Goal: Answer question/provide support

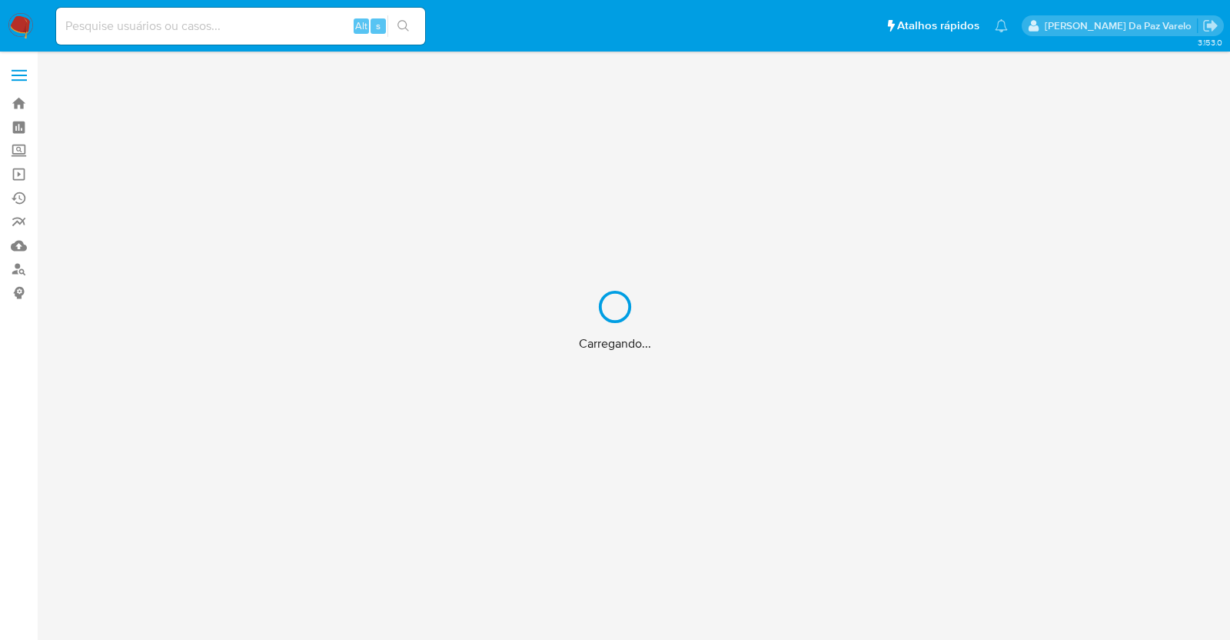
click at [255, 48] on div "Carregando..." at bounding box center [615, 320] width 1230 height 640
click at [257, 39] on div "Carregando..." at bounding box center [615, 320] width 1230 height 640
click at [261, 28] on div "Carregando..." at bounding box center [615, 320] width 1230 height 640
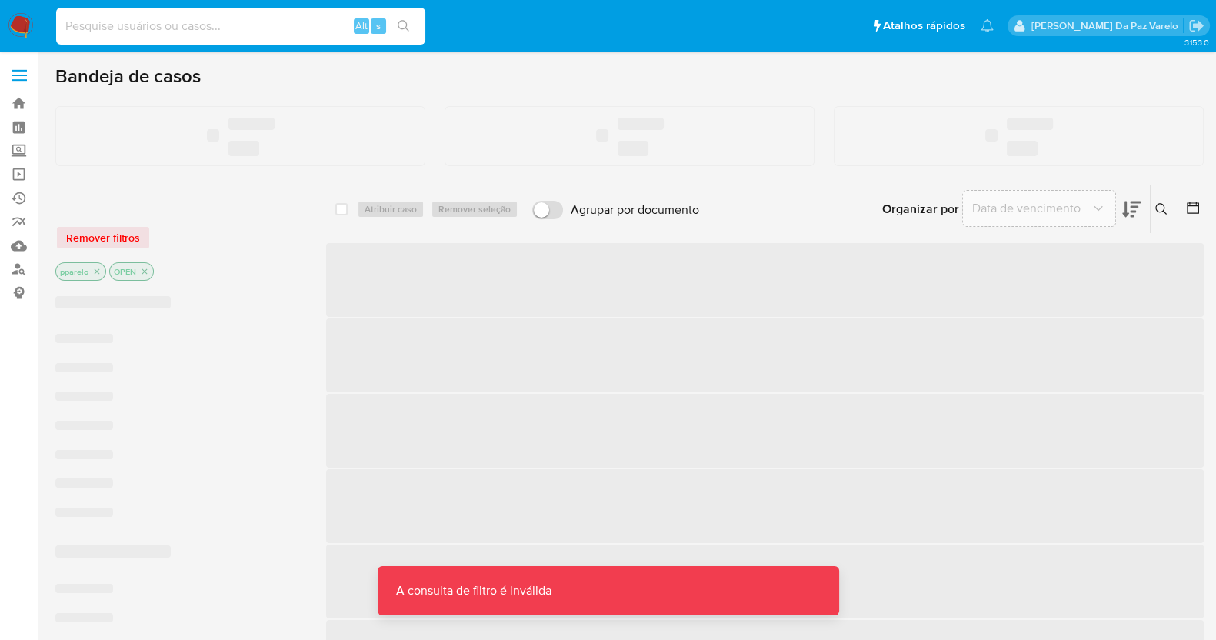
click at [267, 18] on input at bounding box center [240, 26] width 369 height 20
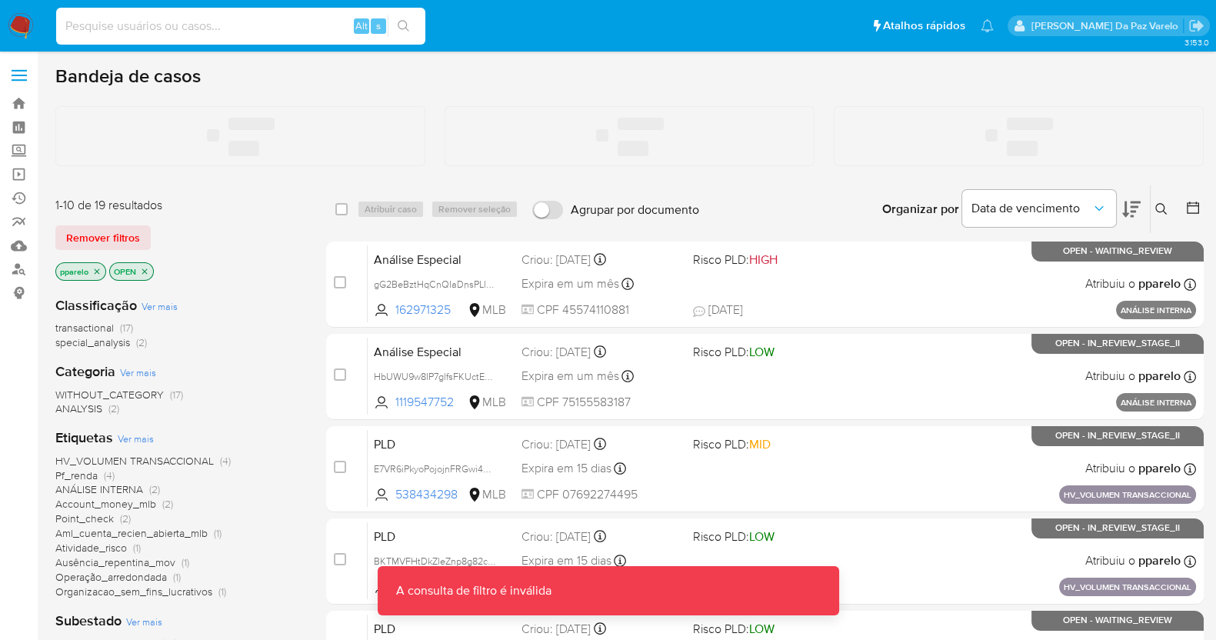
click at [267, 18] on input at bounding box center [240, 26] width 369 height 20
paste input "a00cseZgMHvIXl4WpIfXyNui"
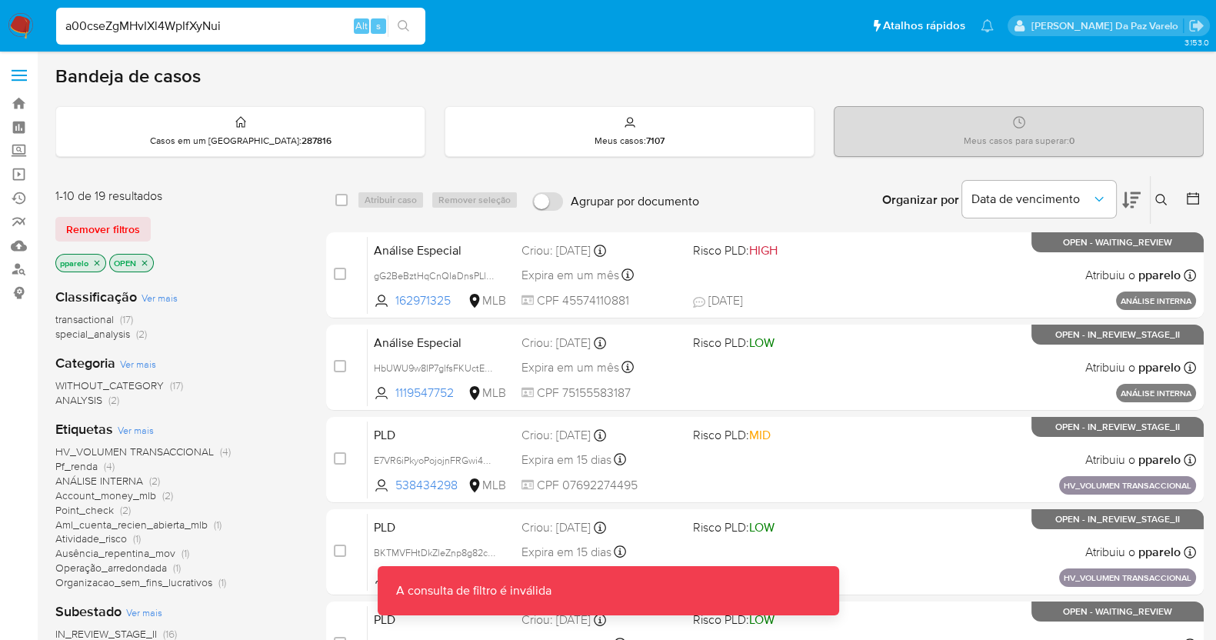
type input "a00cseZgMHvIXl4WpIfXyNui"
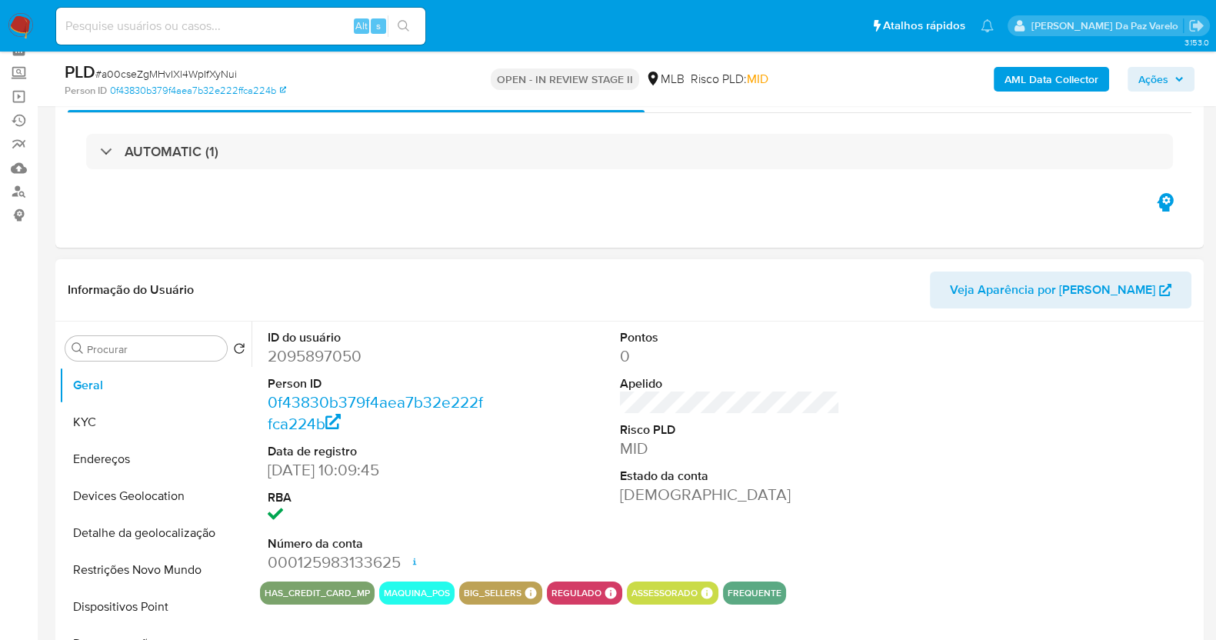
scroll to position [95, 0]
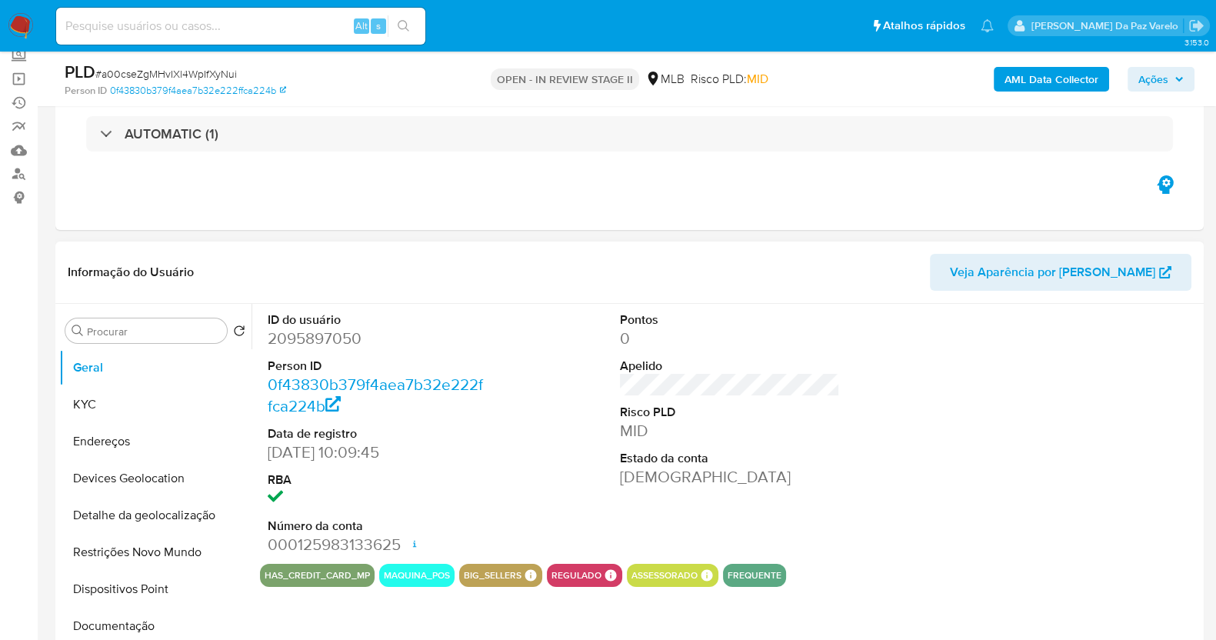
select select "10"
click at [153, 401] on button "KYC" at bounding box center [149, 404] width 180 height 37
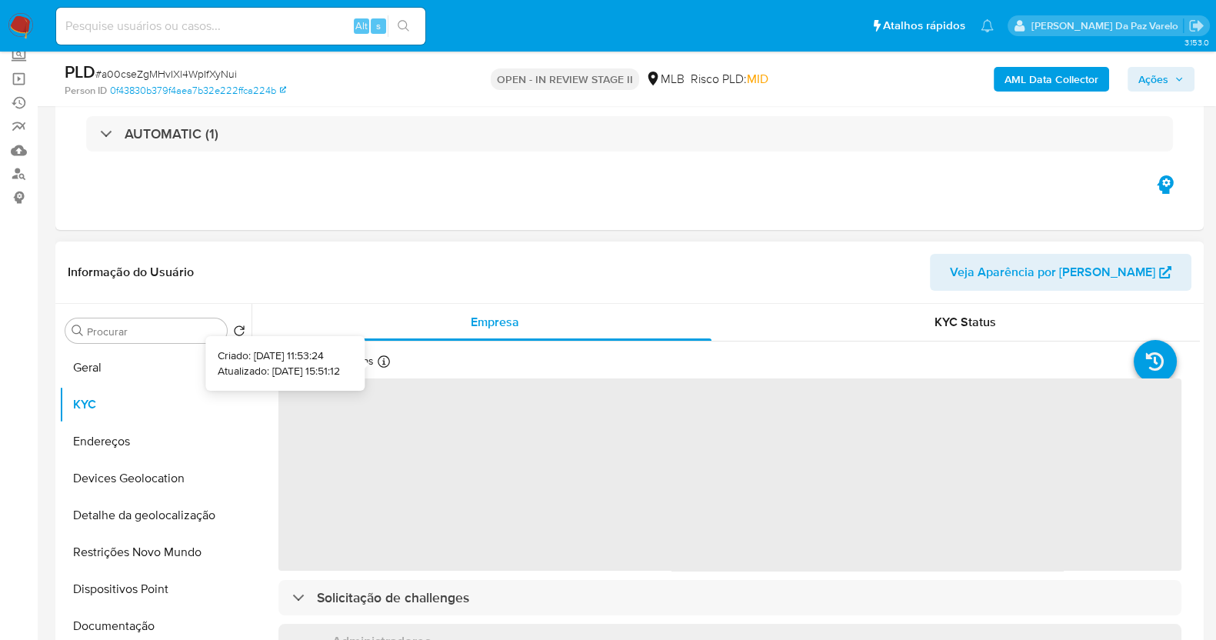
click at [388, 365] on icon at bounding box center [384, 361] width 12 height 12
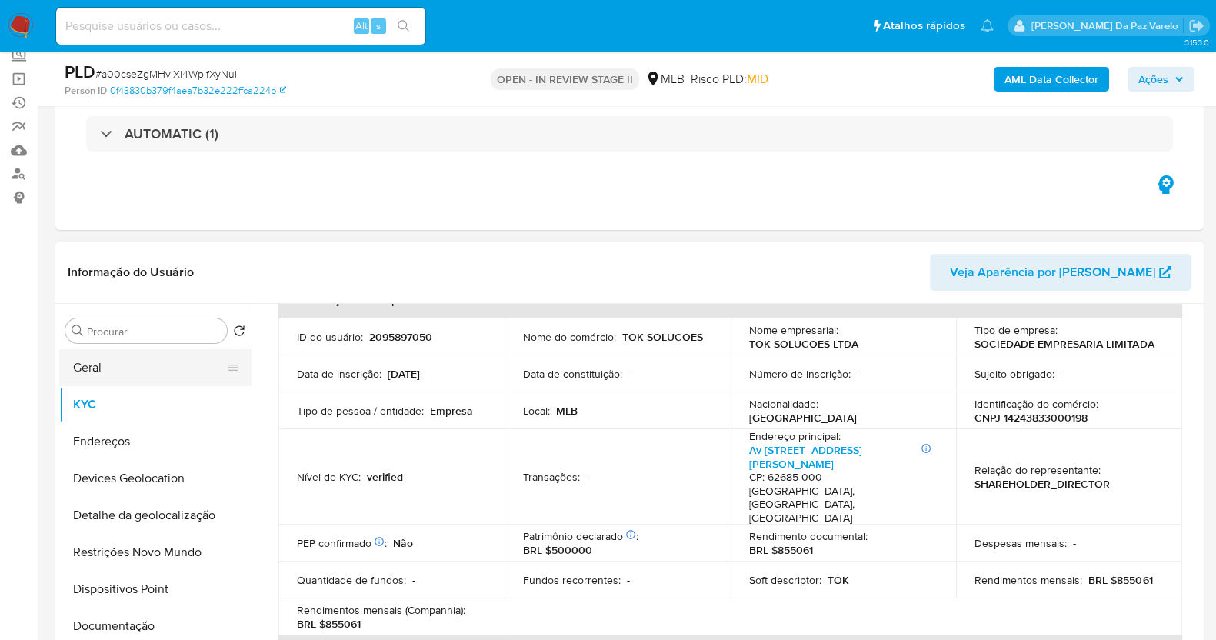
click at [117, 368] on button "Geral" at bounding box center [149, 367] width 180 height 37
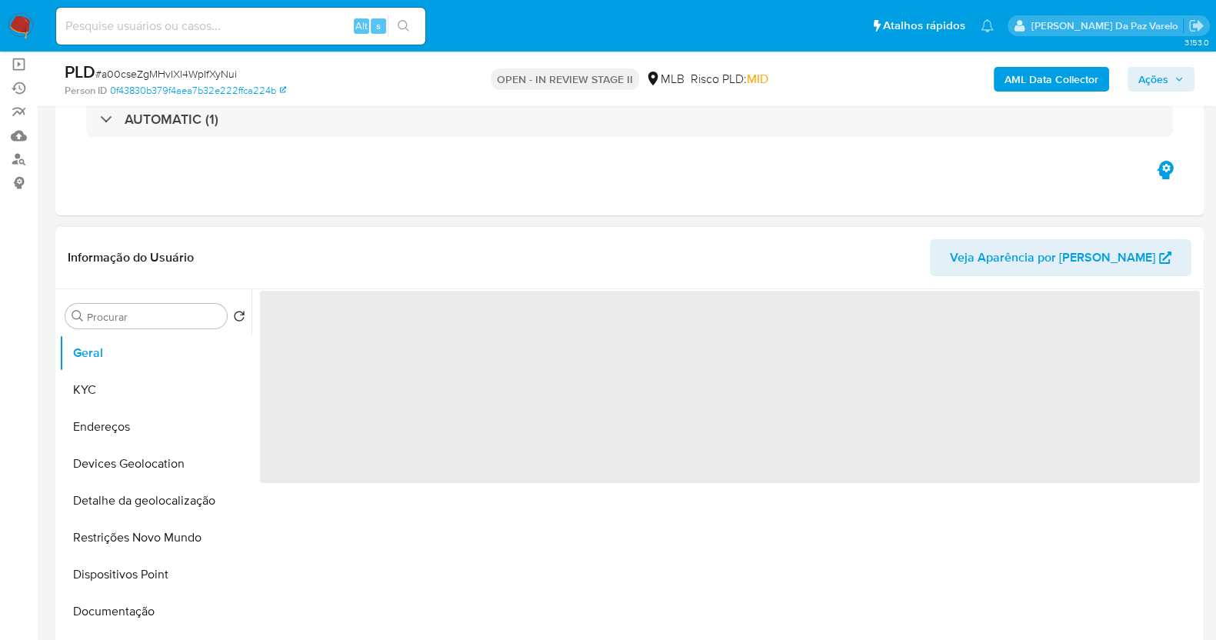
scroll to position [191, 0]
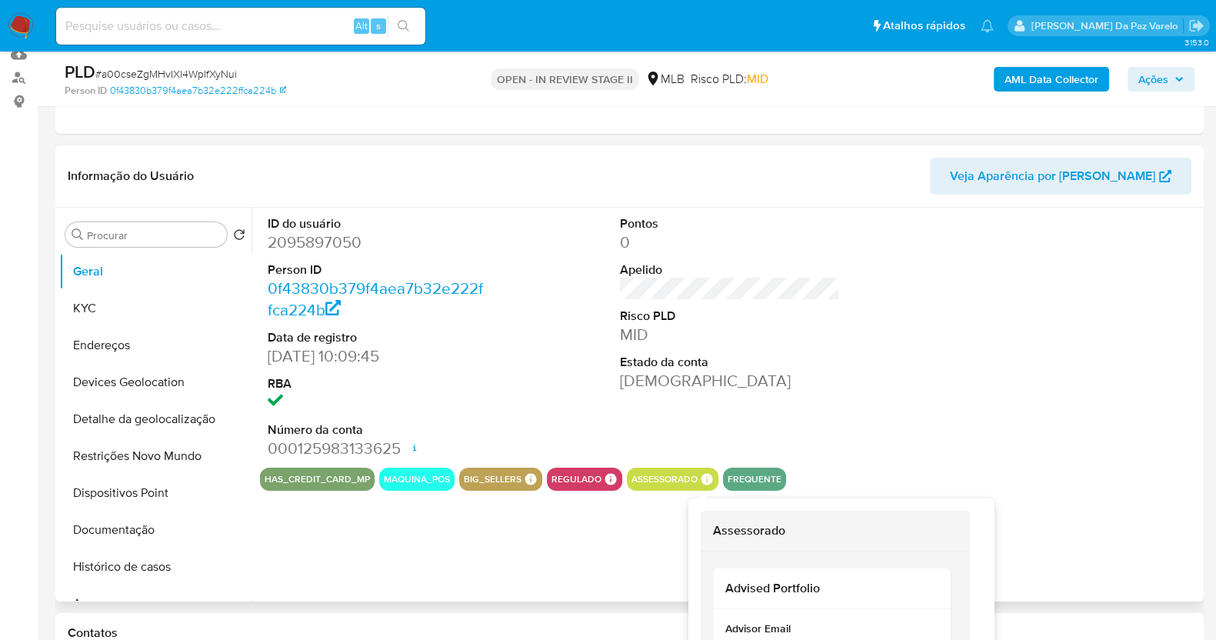
click at [703, 475] on icon at bounding box center [707, 479] width 14 height 14
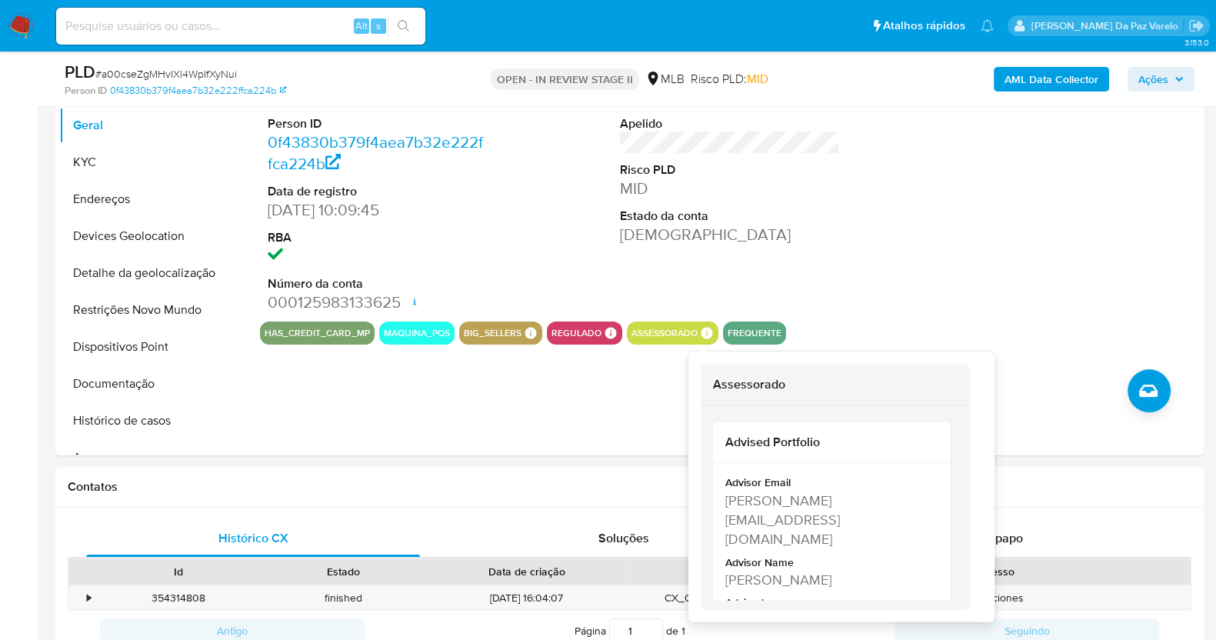
scroll to position [384, 0]
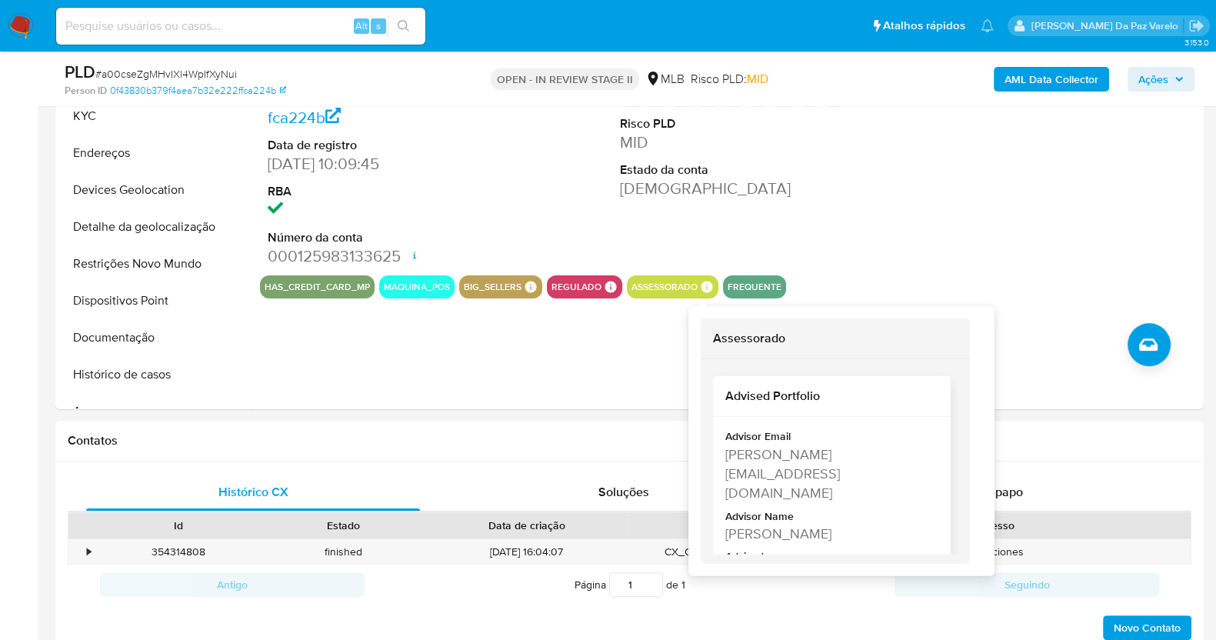
click at [738, 459] on div "michelle.nascimento@mercadopago.com.br" at bounding box center [830, 473] width 210 height 58
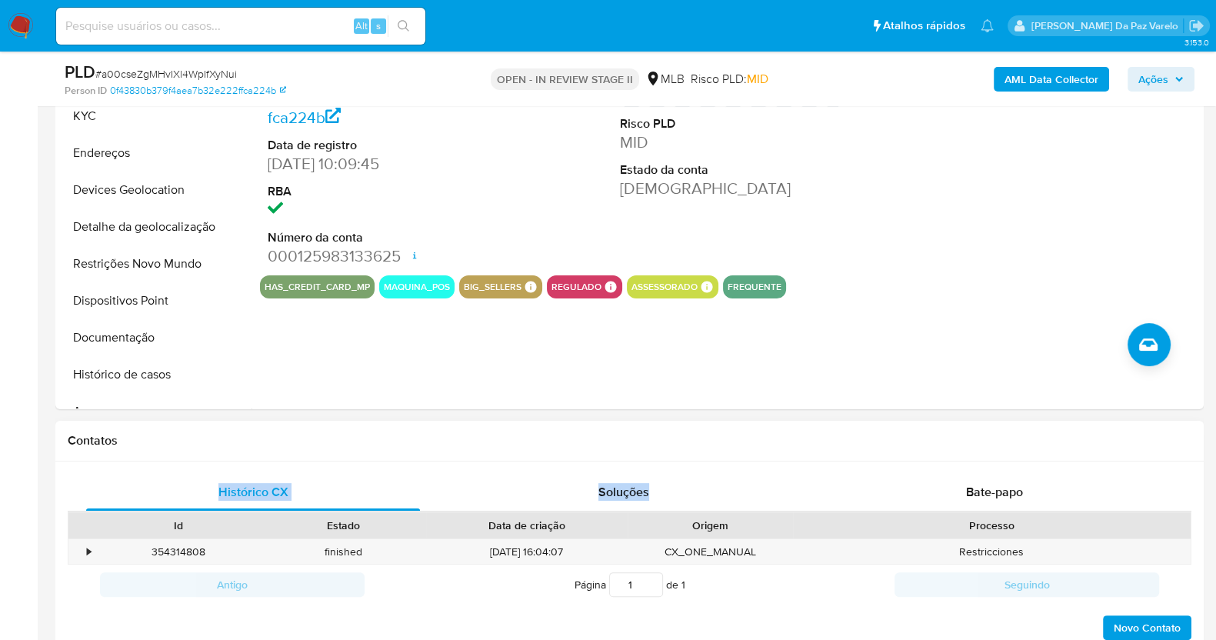
drag, startPoint x: 738, startPoint y: 459, endPoint x: 769, endPoint y: 461, distance: 30.8
click at [769, 461] on div "Contatos Histórico CX Soluções Bate-papo Id Estado Data de criação Origem Proce…" at bounding box center [629, 538] width 1148 height 234
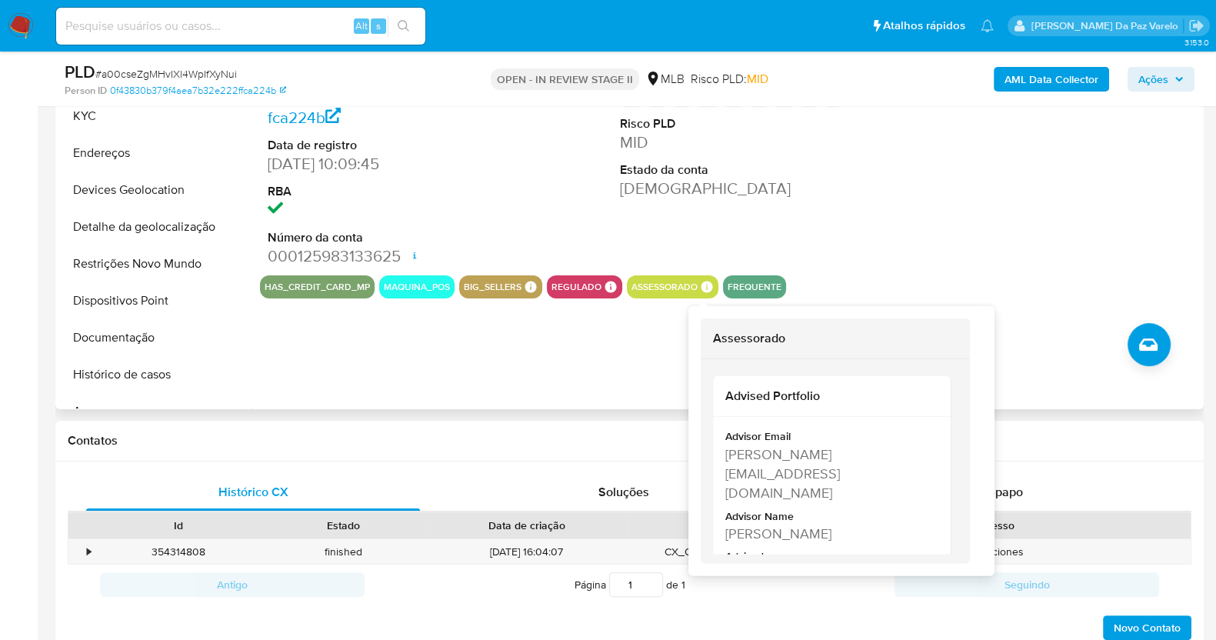
click at [701, 288] on icon at bounding box center [707, 287] width 12 height 12
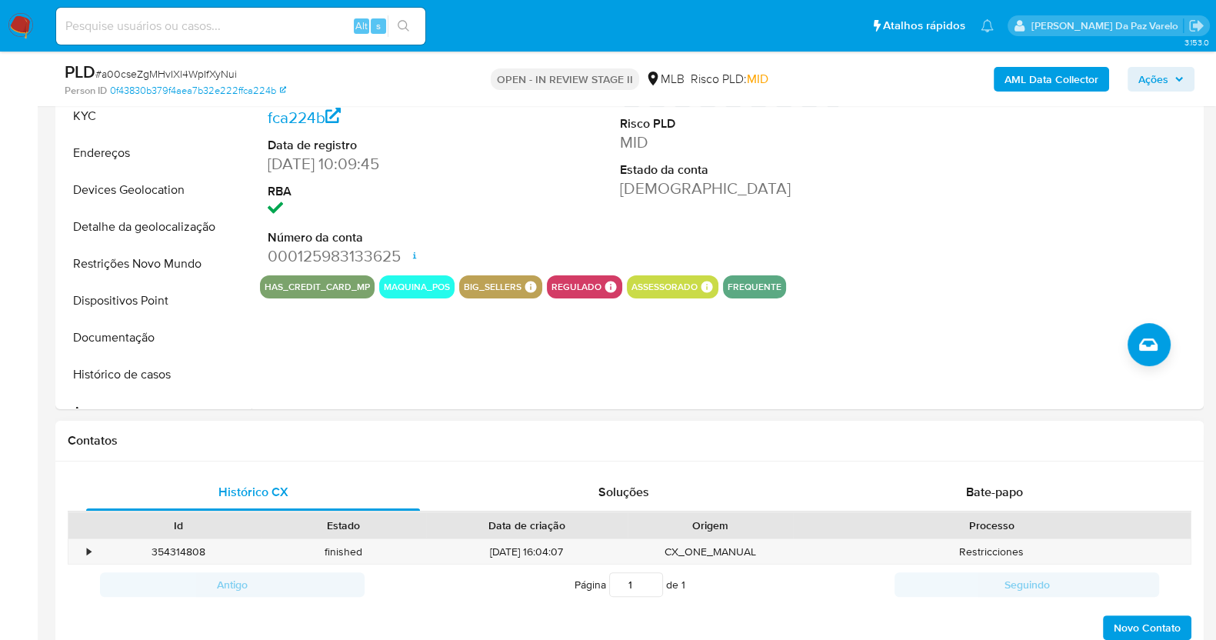
drag, startPoint x: 800, startPoint y: 469, endPoint x: 721, endPoint y: 450, distance: 80.8
drag, startPoint x: 714, startPoint y: 292, endPoint x: 707, endPoint y: 288, distance: 7.9
click at [713, 292] on div "has_credit_card_mp maquina_pos big_sellers BIG SELLERS BIG SELLERS Advisor Emai…" at bounding box center [730, 286] width 940 height 23
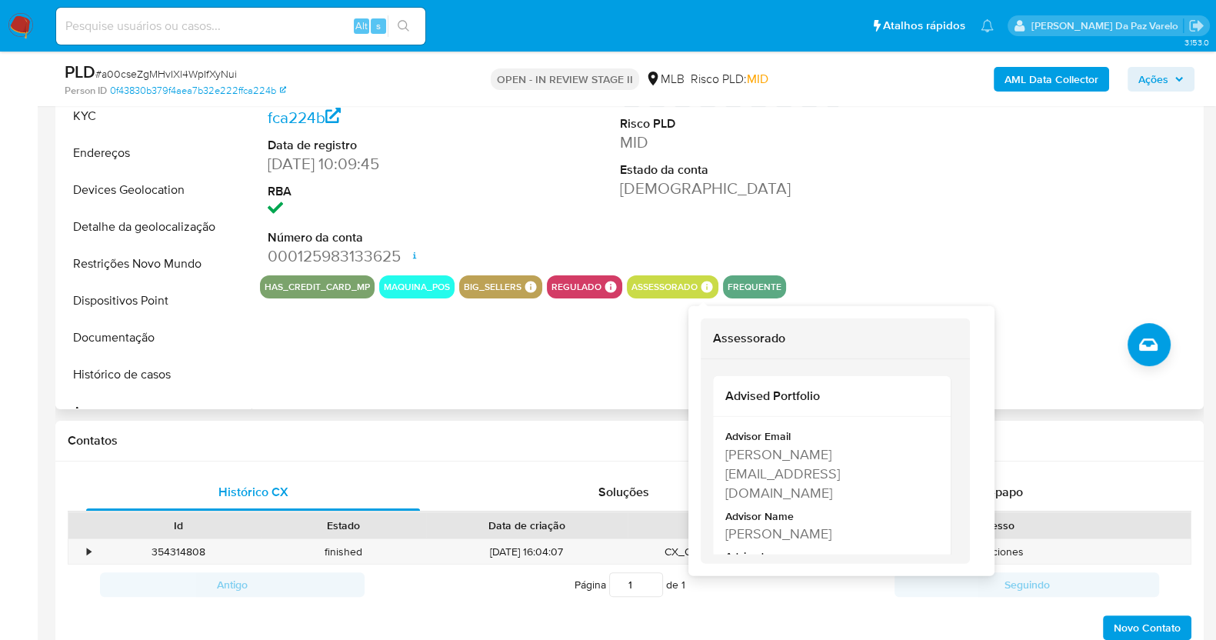
click at [704, 286] on icon at bounding box center [707, 287] width 12 height 12
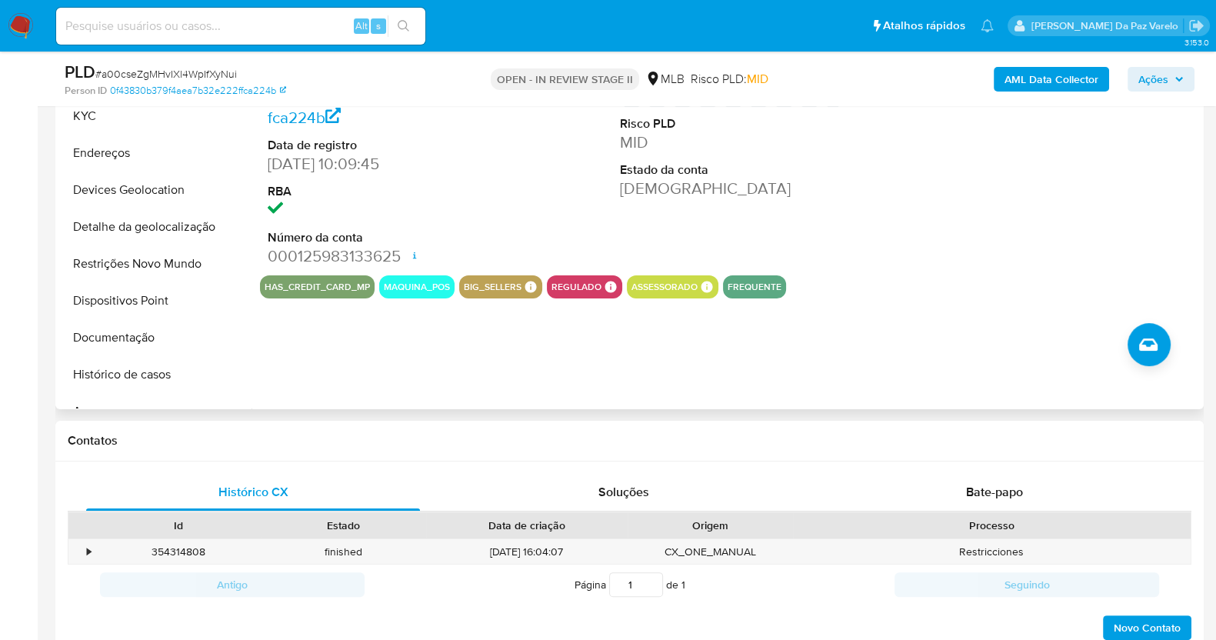
drag, startPoint x: 723, startPoint y: 444, endPoint x: 729, endPoint y: 348, distance: 97.1
click at [701, 284] on icon at bounding box center [707, 287] width 12 height 12
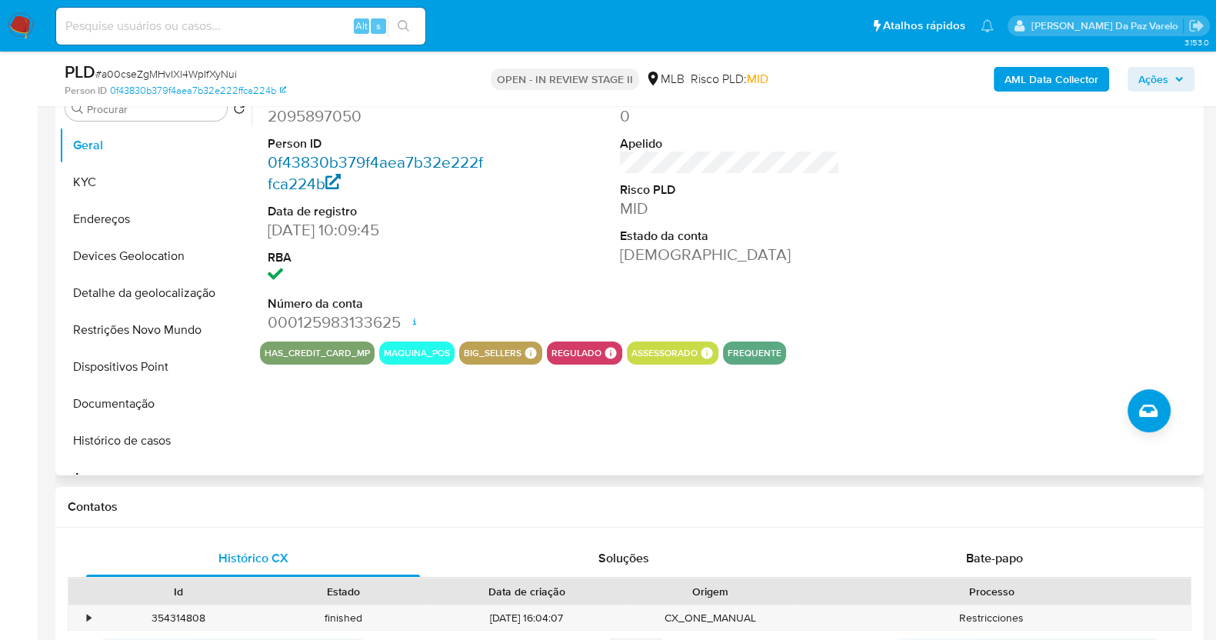
scroll to position [288, 0]
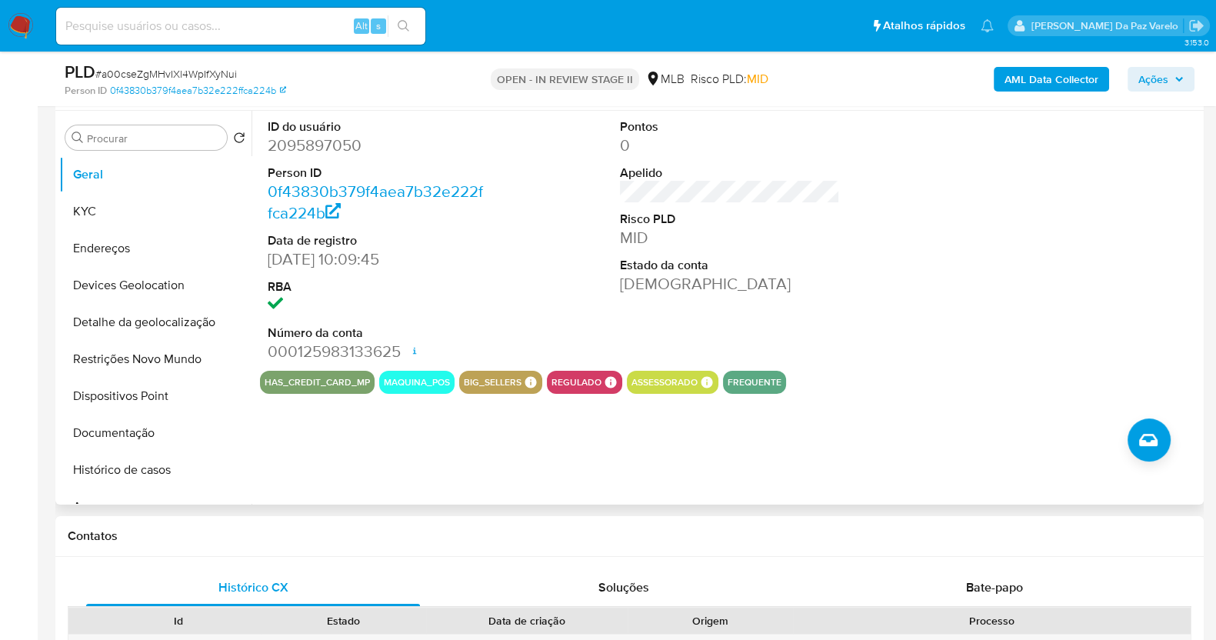
click at [315, 155] on dd "2095897050" at bounding box center [378, 146] width 220 height 22
copy dd "2095897050"
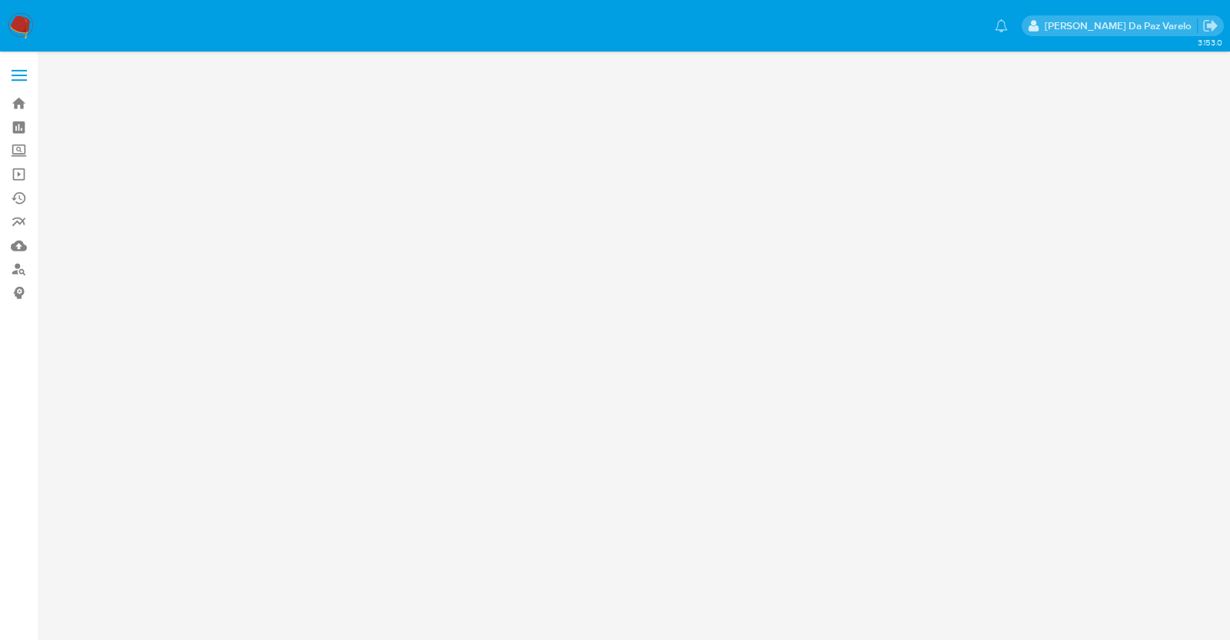
click at [929, 637] on main "3.153.0" at bounding box center [615, 320] width 1230 height 640
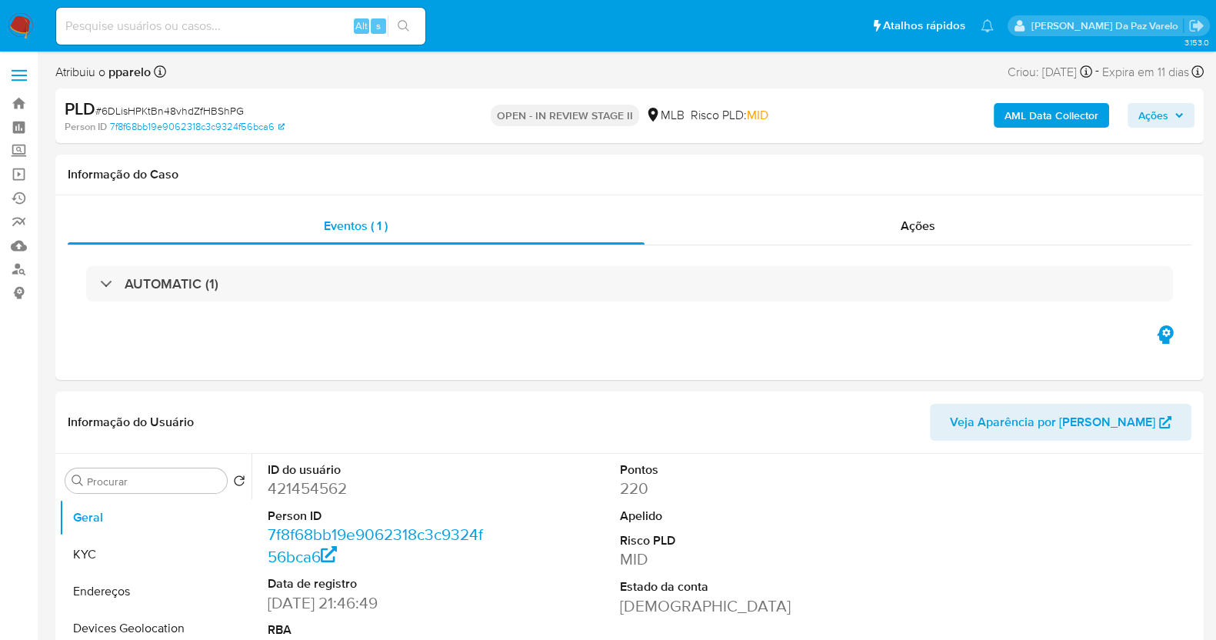
drag, startPoint x: 200, startPoint y: 46, endPoint x: 200, endPoint y: 36, distance: 10.0
click at [200, 46] on div "Alt s" at bounding box center [240, 26] width 369 height 43
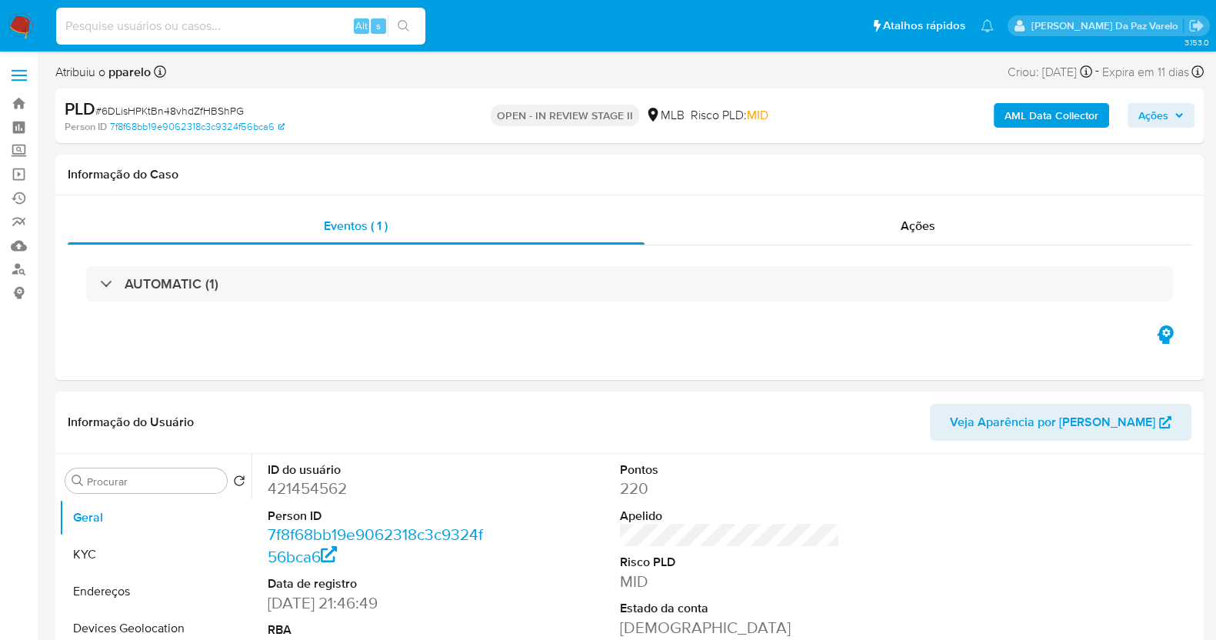
click at [200, 34] on input at bounding box center [240, 26] width 369 height 20
paste input "gG2BeBztHqCnQIaDnsPLlrbO"
type input "gG2BeBztHqCnQIaDnsPLlrbO"
select select "10"
type input "gG2BeBztHqCnQIaDnsPLlrbO"
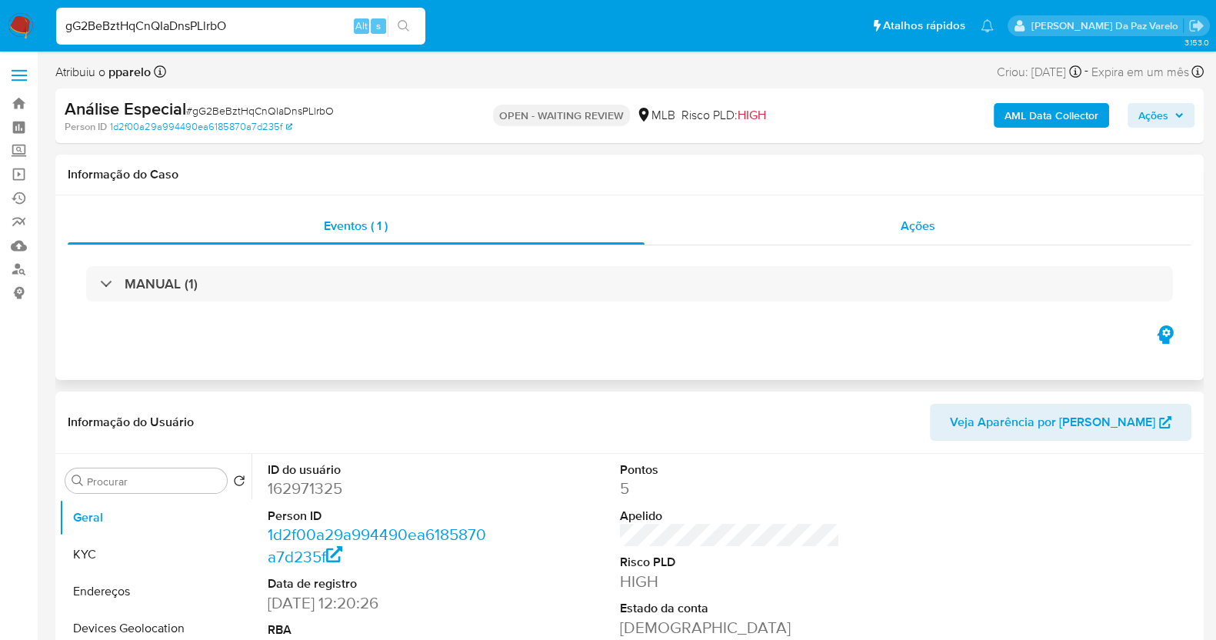
click at [893, 221] on div "Ações" at bounding box center [917, 226] width 547 height 37
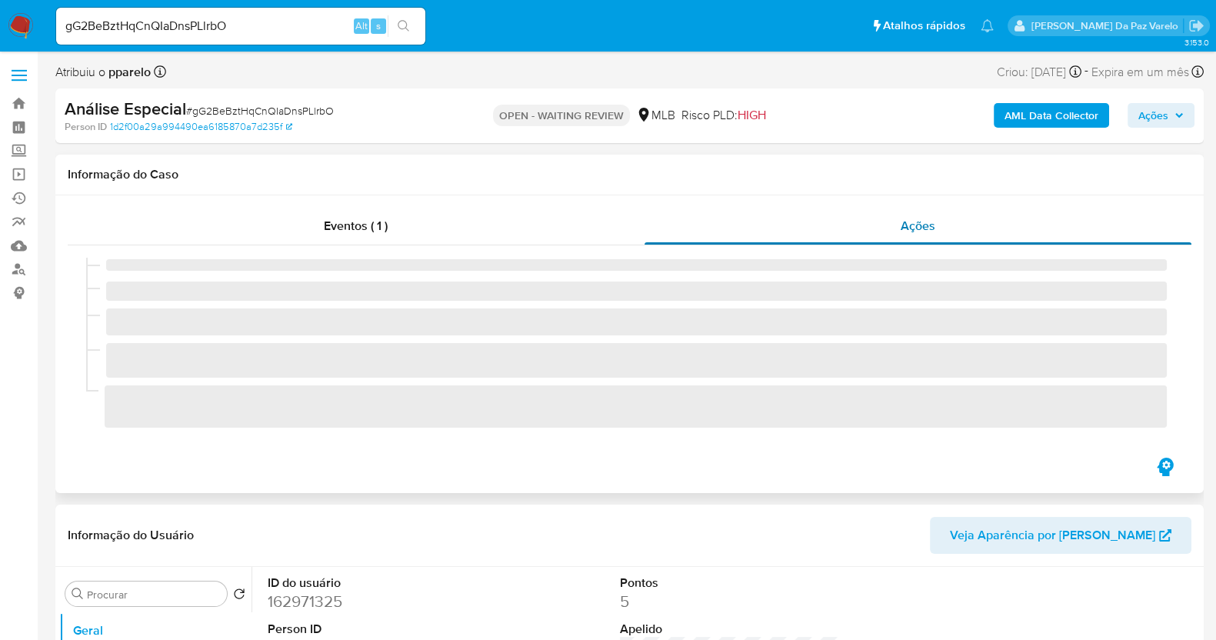
select select "10"
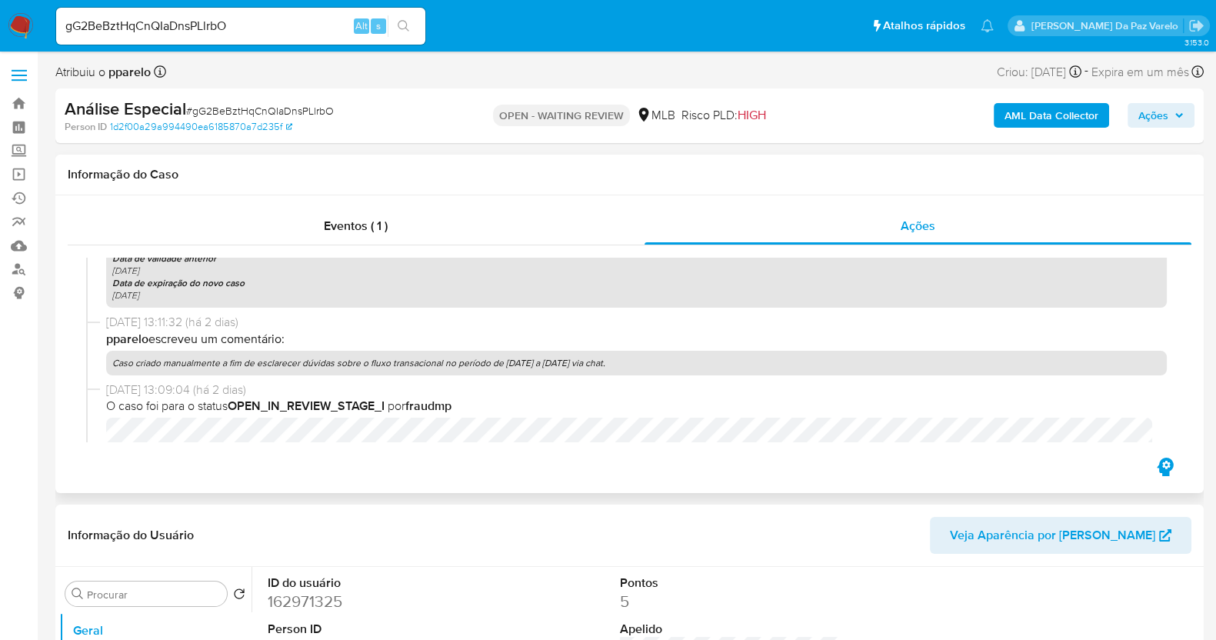
scroll to position [515, 0]
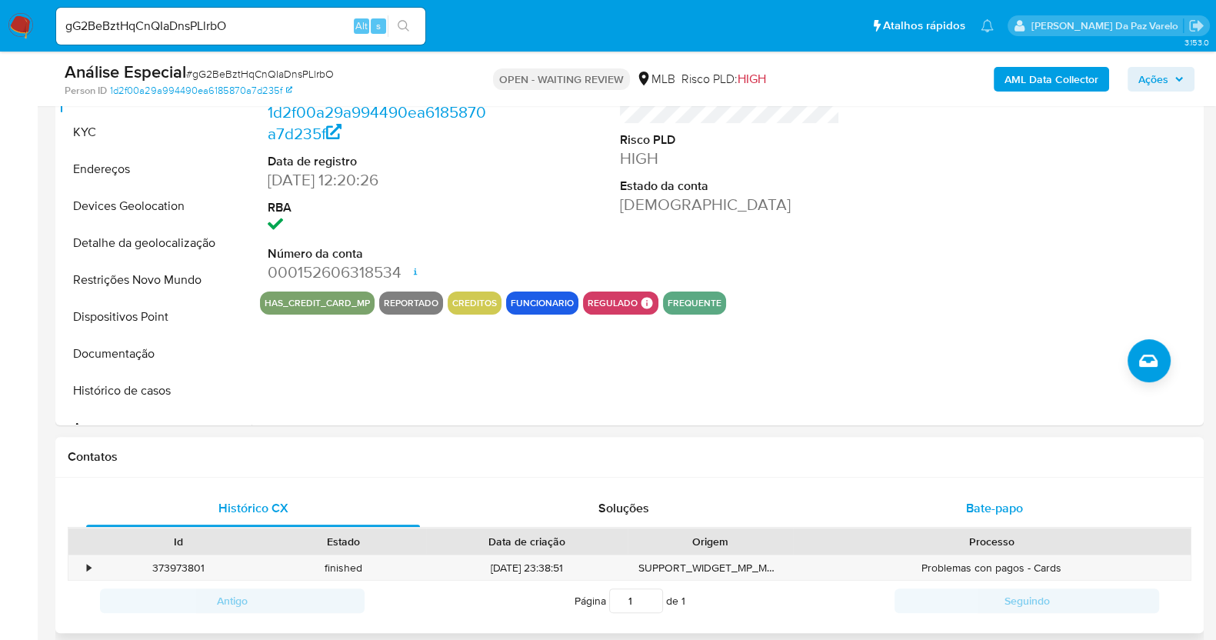
click at [995, 505] on span "Bate-papo" at bounding box center [994, 508] width 57 height 18
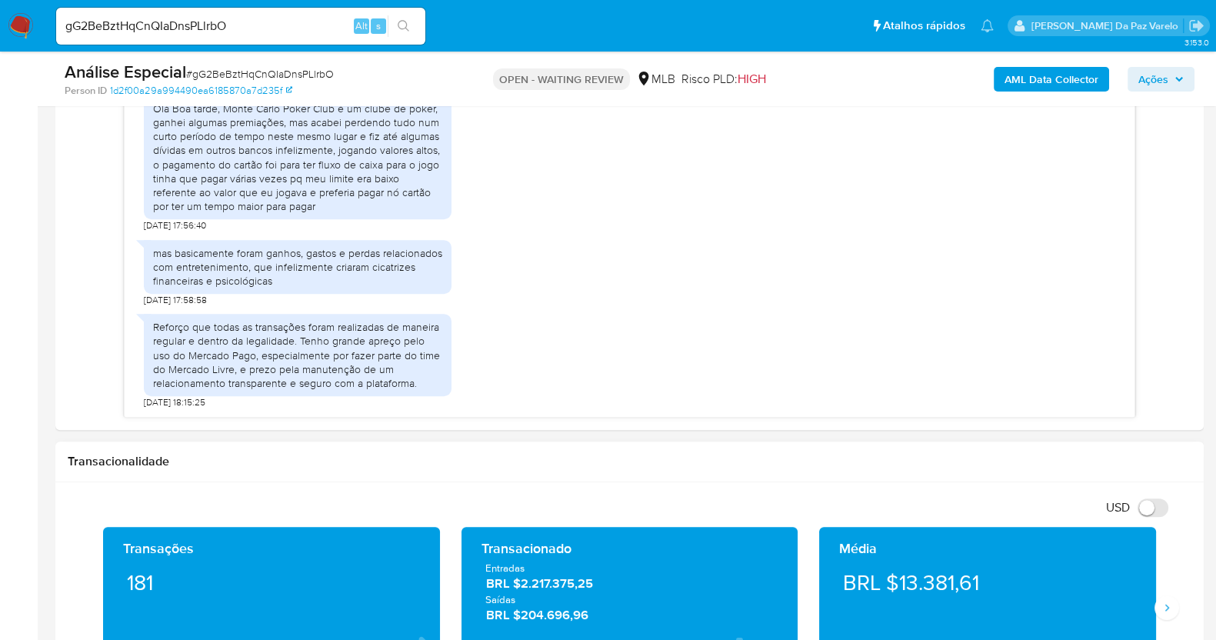
scroll to position [865, 0]
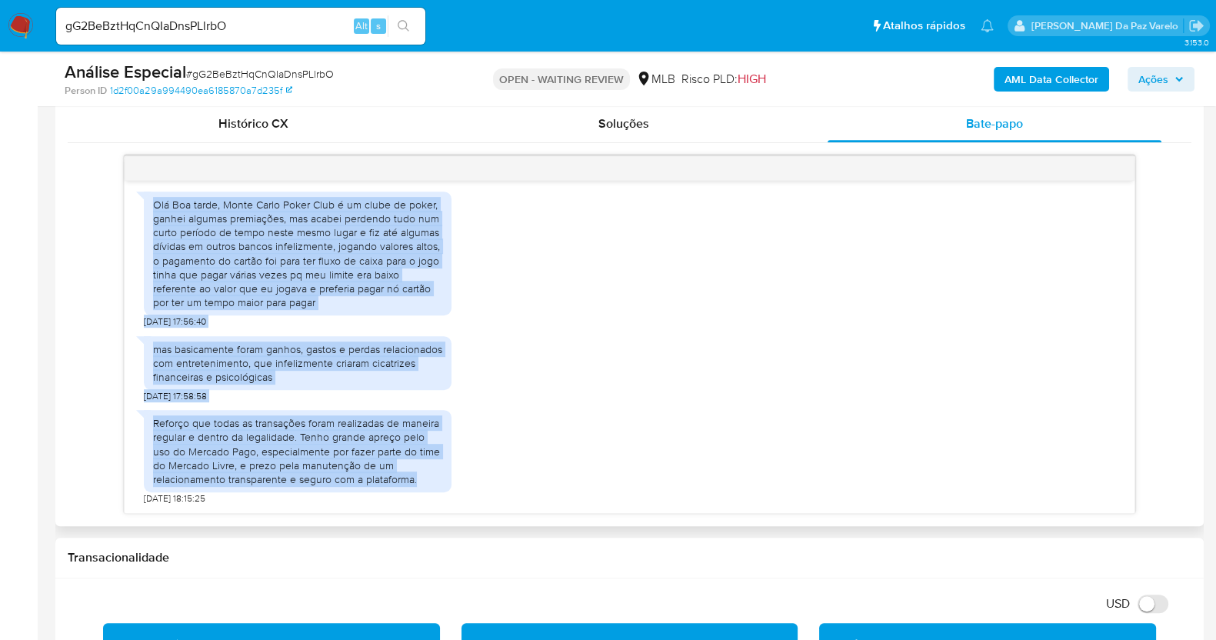
drag, startPoint x: 154, startPoint y: 202, endPoint x: 442, endPoint y: 485, distance: 404.0
click at [442, 485] on div "12/08/2025 17:50:45 Olá Boa tarde, Monte Carlo Poker Club é um clube de poker, …" at bounding box center [630, 347] width 1010 height 332
copy div "Olá Boa tarde, Monte Carlo Poker Club é um clube de poker, ganhei algumas premi…"
click at [552, 354] on div "mas basicamente foram ganhos, gastos e perdas relacionados com entretenimento, …" at bounding box center [629, 365] width 971 height 75
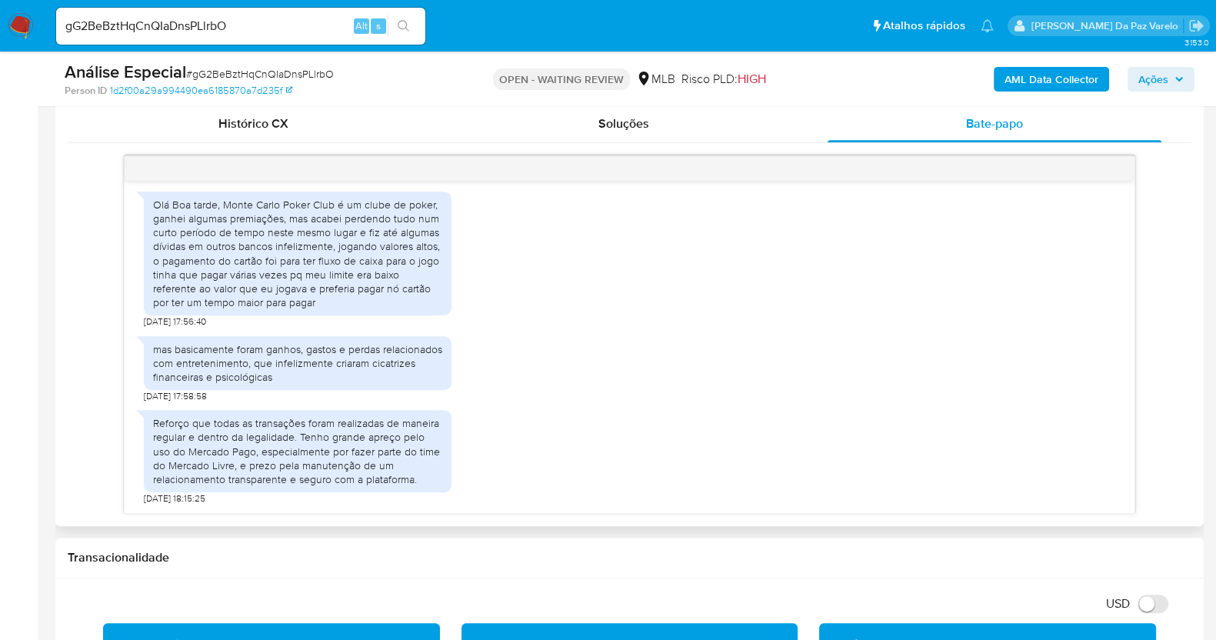
scroll to position [961, 0]
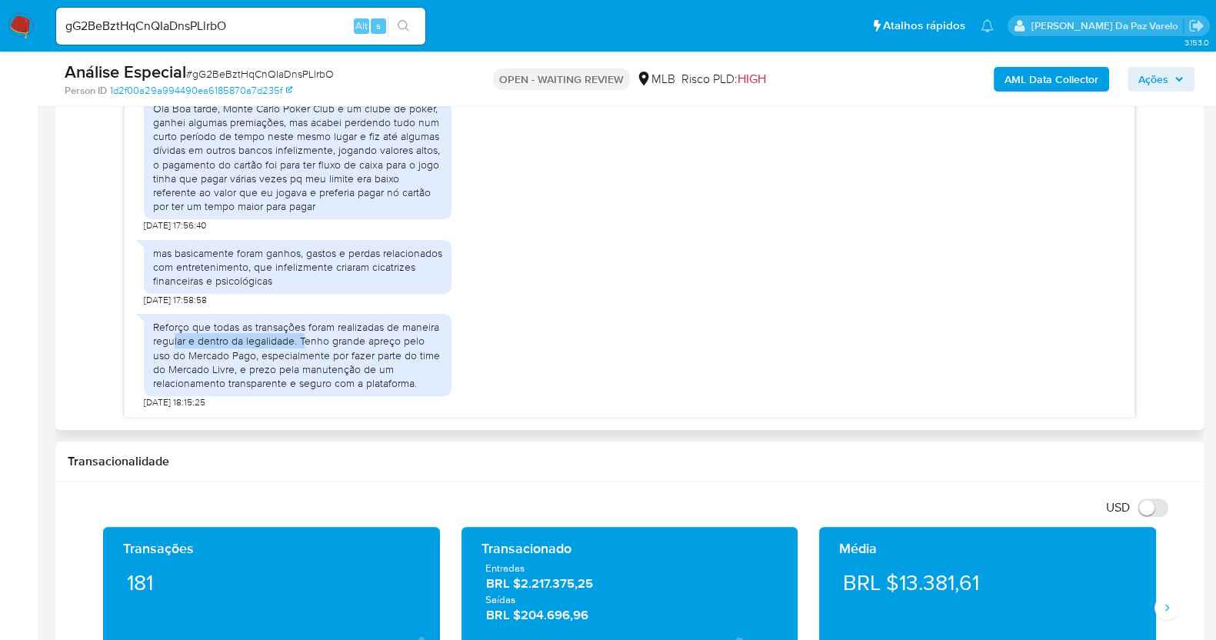
drag, startPoint x: 173, startPoint y: 344, endPoint x: 303, endPoint y: 344, distance: 129.9
click at [303, 344] on div "Reforço que todas as transações foram realizadas de maneira regular e dentro da…" at bounding box center [297, 355] width 289 height 70
click at [181, 358] on div "Reforço que todas as transações foram realizadas de maneira regular e dentro da…" at bounding box center [297, 355] width 289 height 70
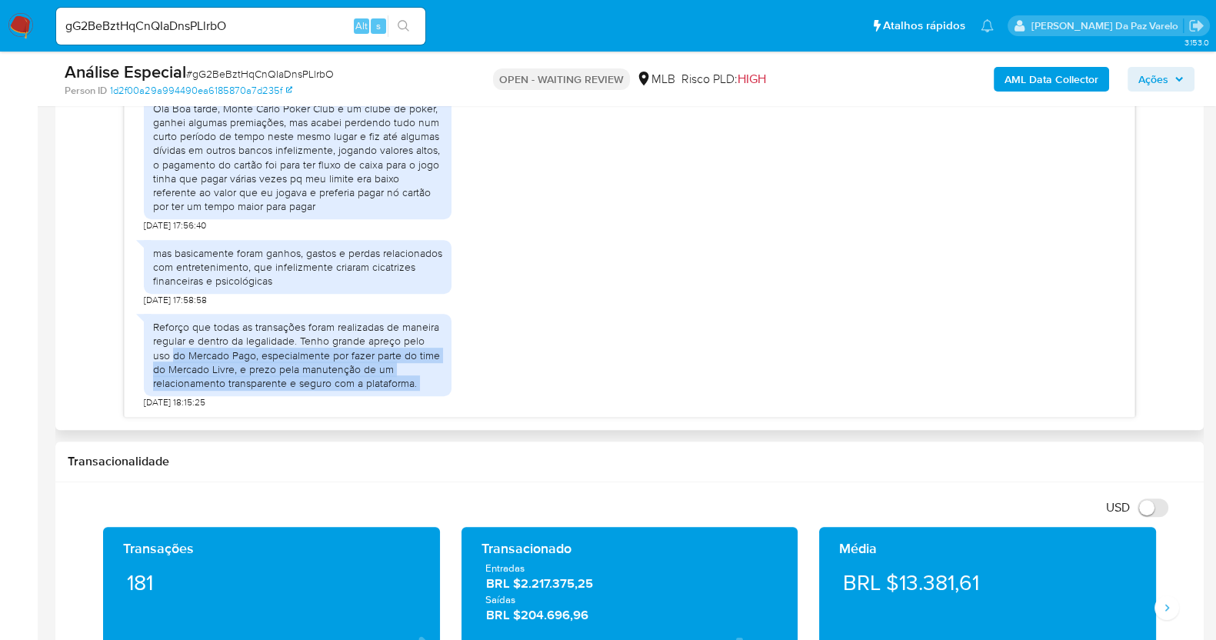
drag, startPoint x: 181, startPoint y: 358, endPoint x: 423, endPoint y: 375, distance: 242.8
click at [423, 375] on div "Reforço que todas as transações foram realizadas de maneira regular e dentro da…" at bounding box center [297, 355] width 289 height 70
click at [408, 382] on div "Reforço que todas as transações foram realizadas de maneira regular e dentro da…" at bounding box center [297, 355] width 289 height 70
drag, startPoint x: 154, startPoint y: 328, endPoint x: 427, endPoint y: 380, distance: 277.8
click at [427, 380] on div "Reforço que todas as transações foram realizadas de maneira regular e dentro da…" at bounding box center [297, 355] width 289 height 70
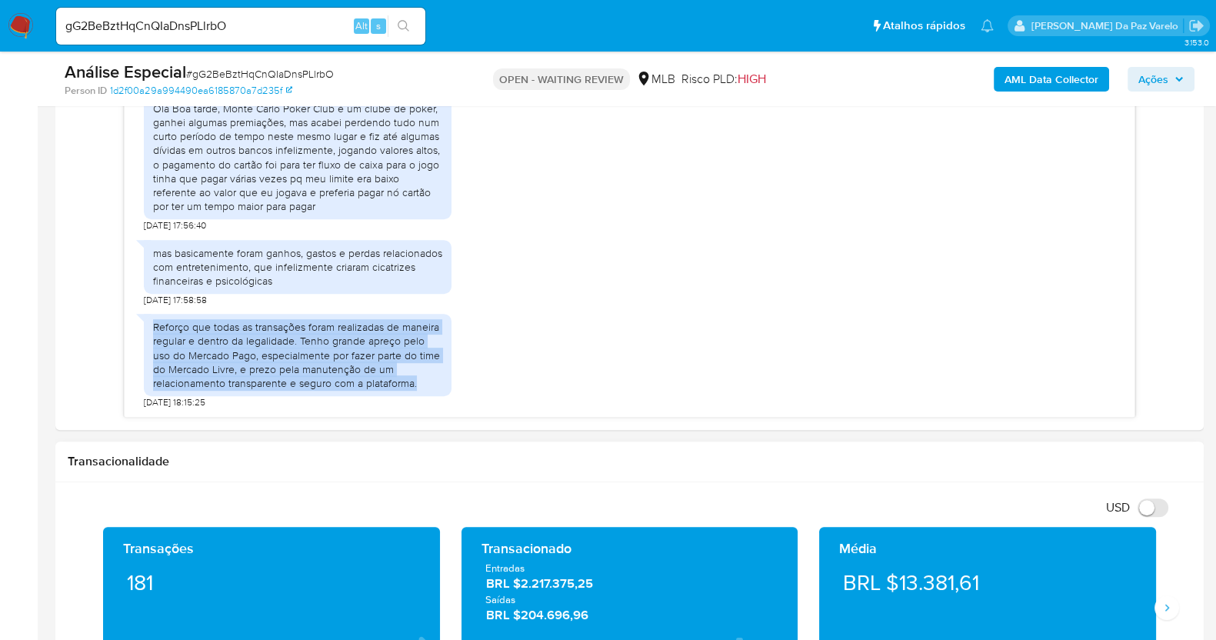
copy div "Reforço que todas as transações foram realizadas de maneira regular e dentro da…"
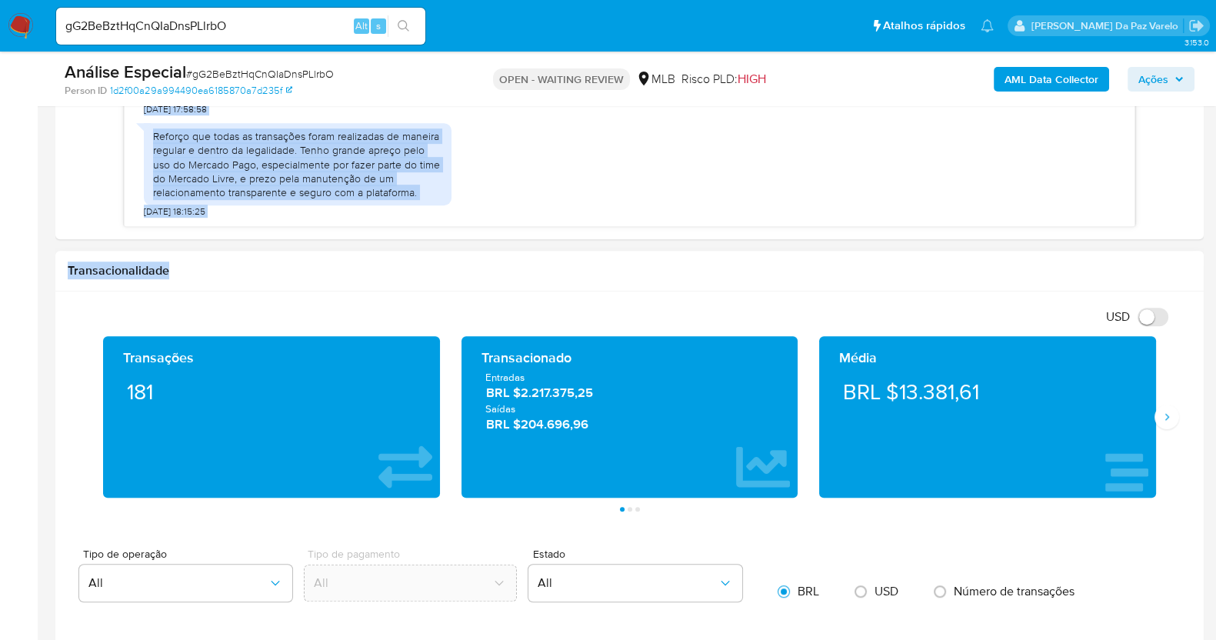
scroll to position [1153, 0]
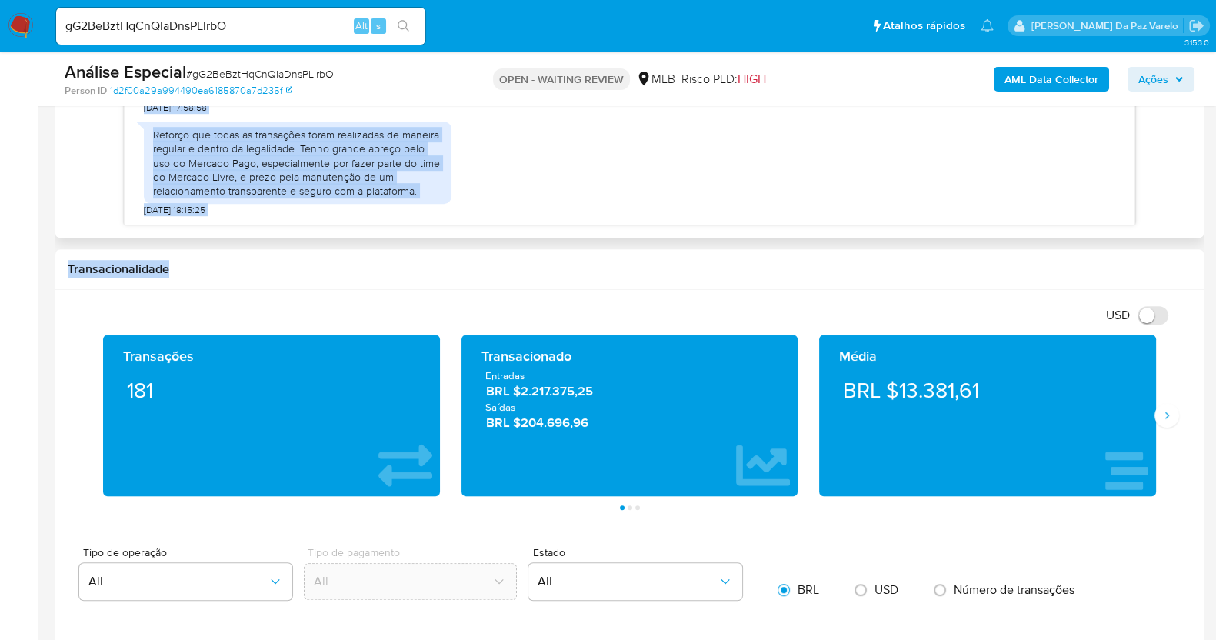
drag, startPoint x: 154, startPoint y: 298, endPoint x: 231, endPoint y: 221, distance: 109.8
click at [231, 221] on div "12/08/2025 17:50:45 Olá Boa tarde, Monte Carlo Poker Club é um clube de poker, …" at bounding box center [630, 58] width 1010 height 332
copy div "Olá Boa tarde, Monte Carlo Poker Club é um clube de poker, ganhei algumas premi…"
